Goal: Task Accomplishment & Management: Use online tool/utility

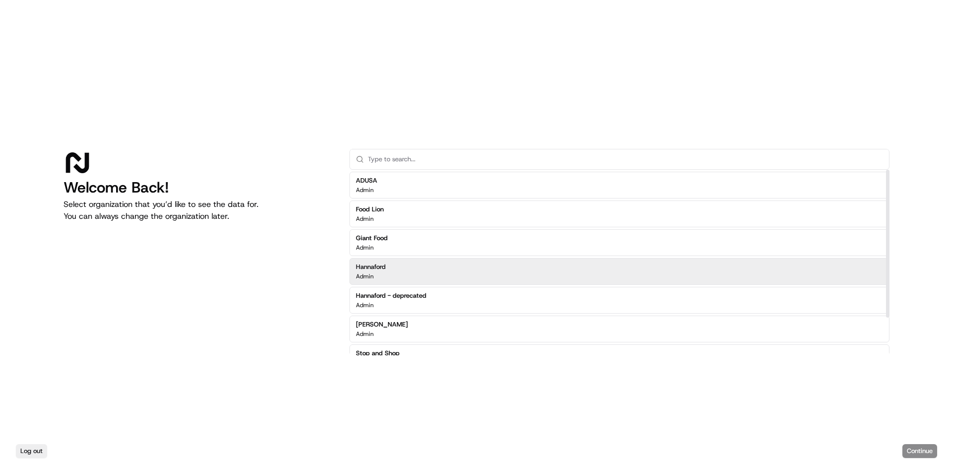
scroll to position [47, 0]
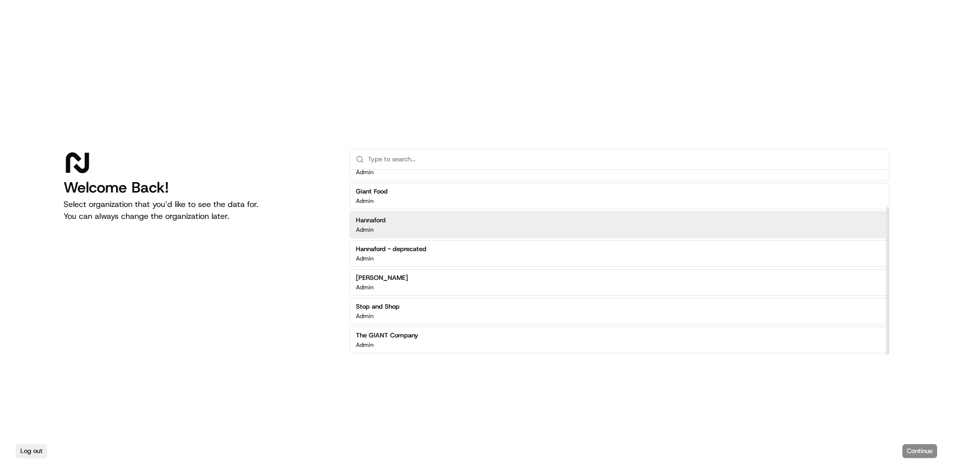
click at [415, 229] on div "Hannaford Admin" at bounding box center [619, 224] width 540 height 27
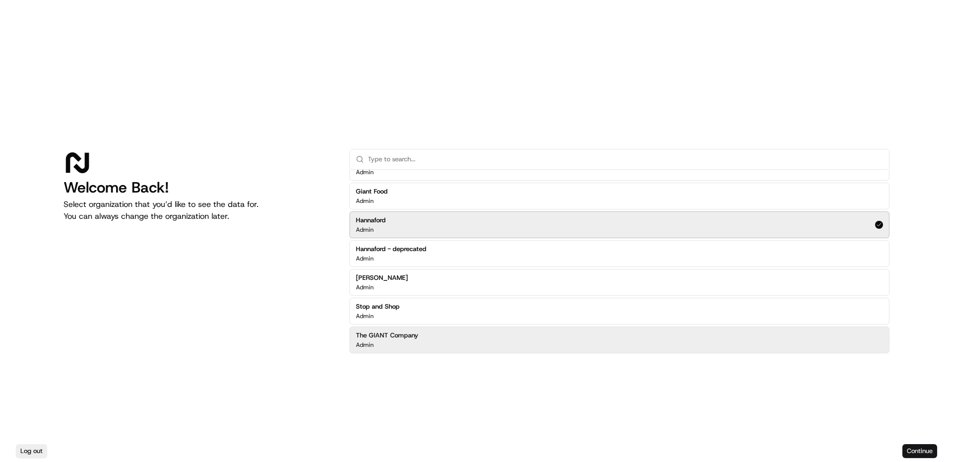
click at [907, 445] on button "Continue" at bounding box center [919, 451] width 35 height 14
